Goal: Task Accomplishment & Management: Use online tool/utility

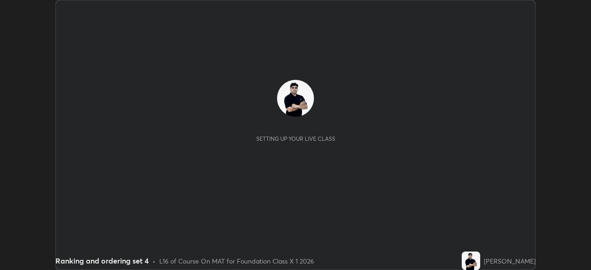
scroll to position [270, 591]
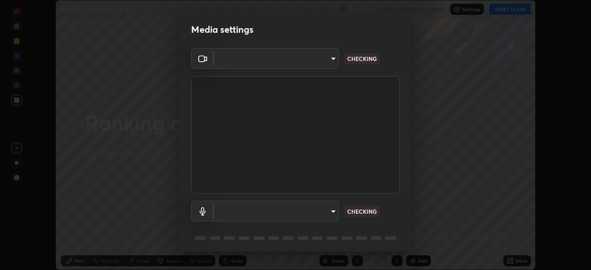
type input "7db3104c3122a209b332b64619111aa91615a24fb0de166504fa5909fce8eb30"
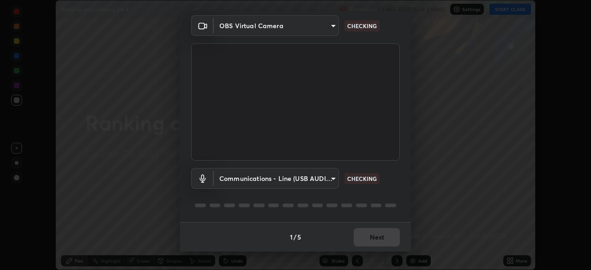
click at [264, 182] on body "Erase all Ranking and ordering set 4 Recording CLASS STARTS IN 2 MINS Settings …" at bounding box center [295, 135] width 591 height 270
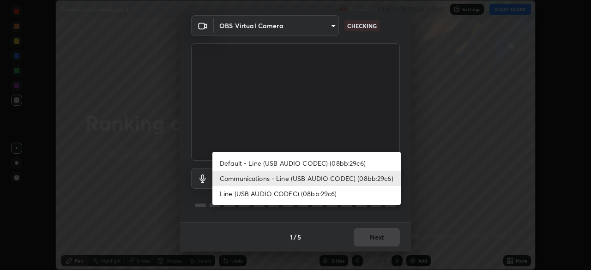
click at [255, 164] on li "Default - Line (USB AUDIO CODEC) (08bb:29c6)" at bounding box center [307, 163] width 189 height 15
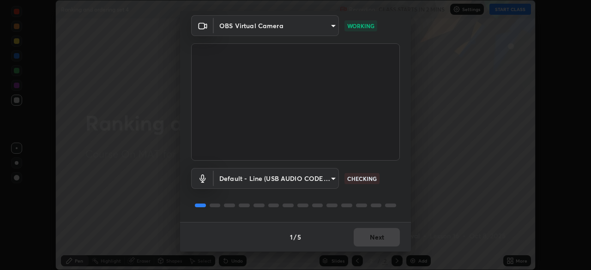
click at [263, 180] on body "Erase all Ranking and ordering set 4 Recording CLASS STARTS IN 2 MINS Settings …" at bounding box center [295, 135] width 591 height 270
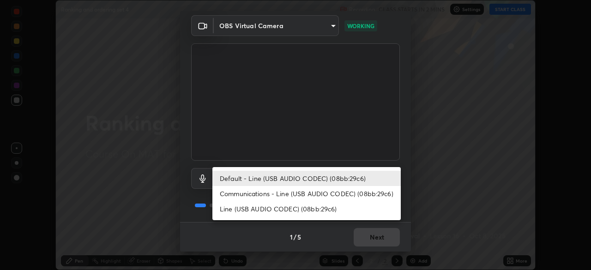
click at [269, 192] on li "Communications - Line (USB AUDIO CODEC) (08bb:29c6)" at bounding box center [307, 193] width 189 height 15
type input "communications"
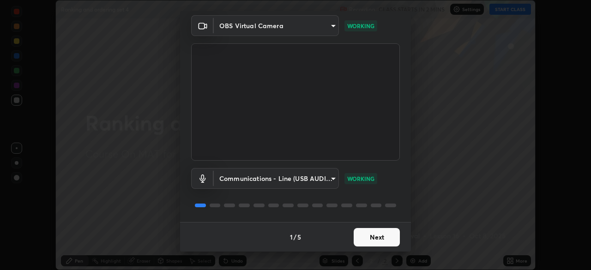
click at [369, 238] on button "Next" at bounding box center [377, 237] width 46 height 18
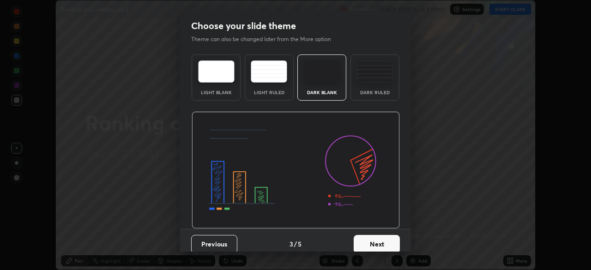
click at [391, 244] on button "Next" at bounding box center [377, 244] width 46 height 18
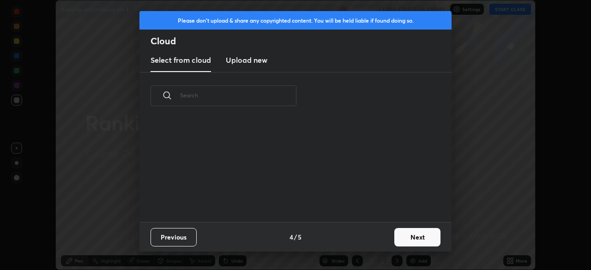
click at [415, 238] on button "Next" at bounding box center [418, 237] width 46 height 18
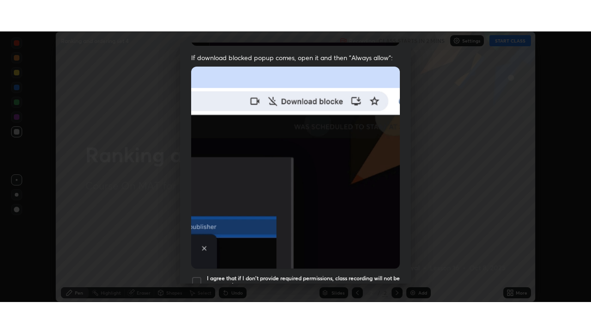
scroll to position [221, 0]
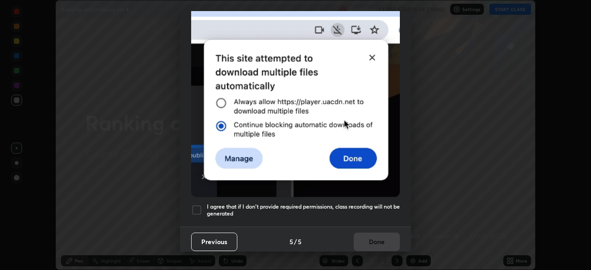
click at [198, 205] on div at bounding box center [196, 210] width 11 height 11
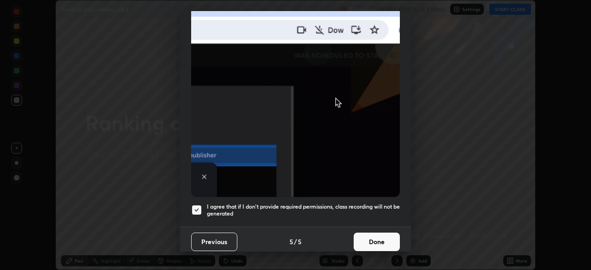
click at [380, 241] on button "Done" at bounding box center [377, 242] width 46 height 18
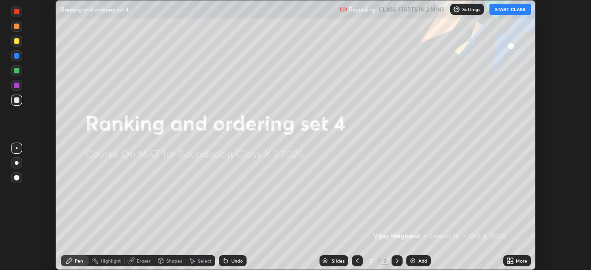
click at [508, 10] on button "START CLASS" at bounding box center [511, 9] width 42 height 11
click at [508, 261] on icon at bounding box center [510, 260] width 7 height 7
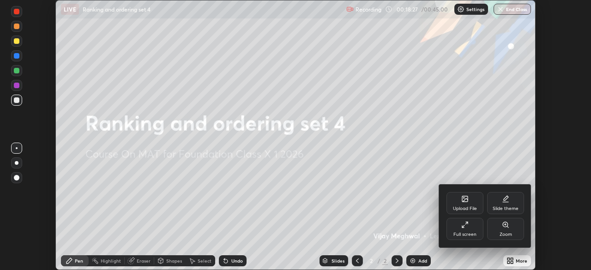
click at [468, 231] on div "Full screen" at bounding box center [465, 229] width 37 height 22
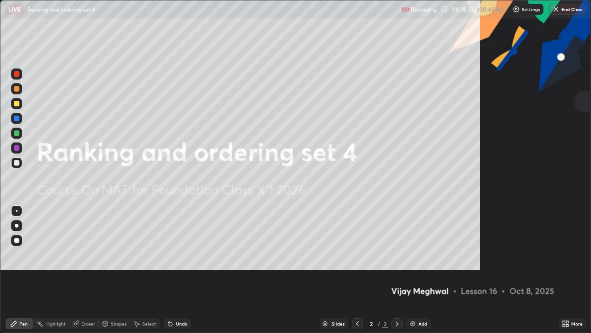
scroll to position [333, 591]
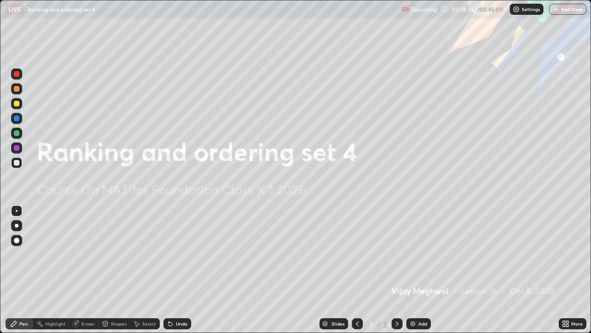
click at [426, 270] on div "Add" at bounding box center [423, 323] width 9 height 5
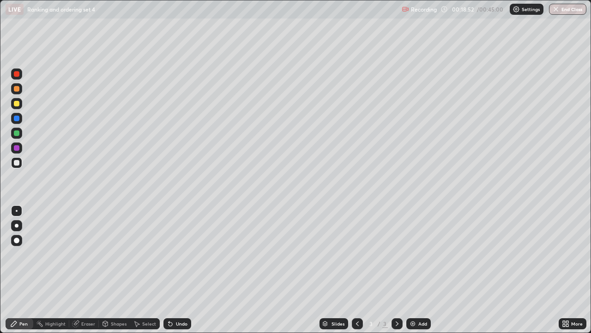
click at [16, 99] on div at bounding box center [16, 103] width 11 height 11
click at [20, 164] on div at bounding box center [16, 162] width 11 height 11
click at [186, 270] on div "Undo" at bounding box center [178, 323] width 28 height 11
click at [17, 105] on div at bounding box center [17, 104] width 6 height 6
click at [417, 270] on div "Add" at bounding box center [419, 323] width 24 height 11
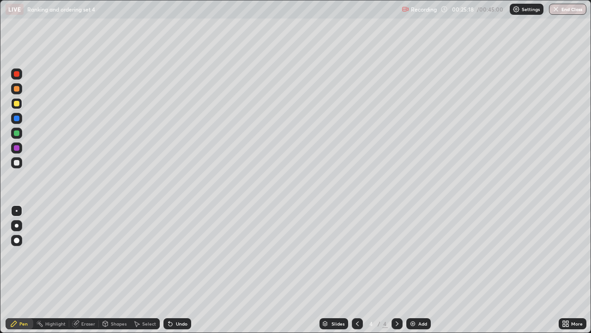
click at [19, 119] on div at bounding box center [16, 118] width 11 height 11
click at [16, 161] on div at bounding box center [17, 163] width 6 height 6
click at [415, 270] on img at bounding box center [412, 323] width 7 height 7
click at [18, 137] on div at bounding box center [16, 133] width 11 height 11
click at [18, 103] on div at bounding box center [17, 104] width 6 height 6
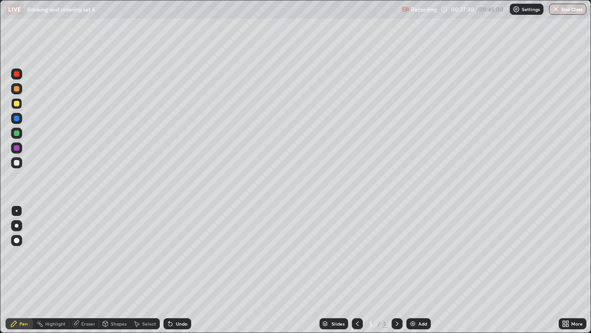
click at [17, 163] on div at bounding box center [17, 163] width 6 height 6
click at [19, 108] on div at bounding box center [16, 103] width 11 height 11
click at [568, 11] on button "End Class" at bounding box center [568, 9] width 36 height 11
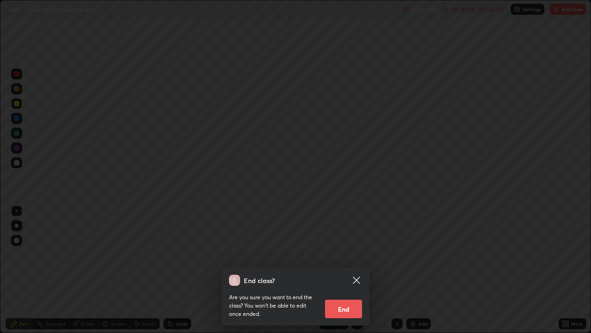
click at [340, 270] on button "End" at bounding box center [343, 308] width 37 height 18
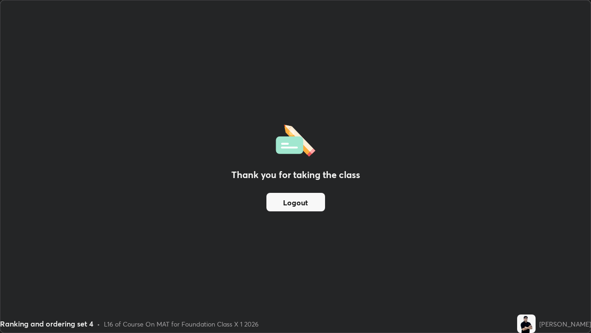
click at [298, 202] on button "Logout" at bounding box center [296, 202] width 59 height 18
